Goal: Information Seeking & Learning: Learn about a topic

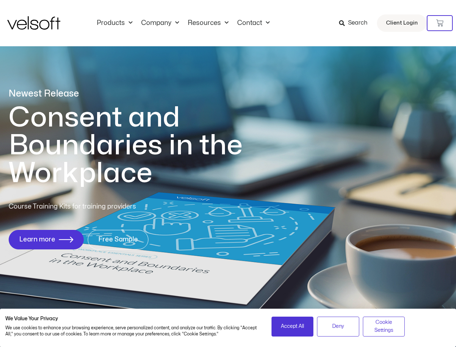
click at [228, 173] on h1 "Consent and Boundaries in the Workplace" at bounding box center [140, 145] width 263 height 83
click at [440, 23] on icon at bounding box center [439, 22] width 7 height 7
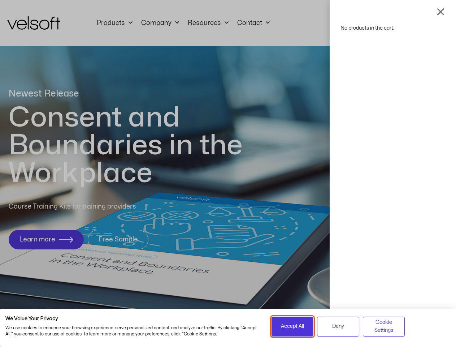
click at [292, 326] on span "Accept All" at bounding box center [292, 326] width 23 height 8
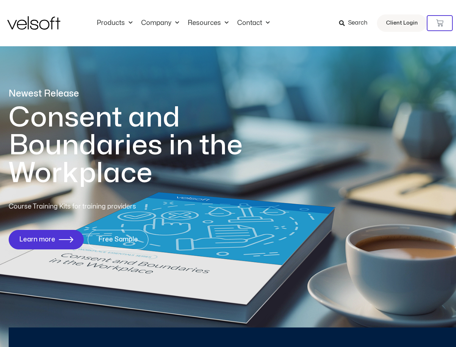
click at [228, 173] on div "No products in the cart." at bounding box center [228, 173] width 0 height 0
click at [384, 326] on div "Newest Release Consent and Boundaries in the Workplace Course Training Kits for…" at bounding box center [228, 172] width 456 height 350
